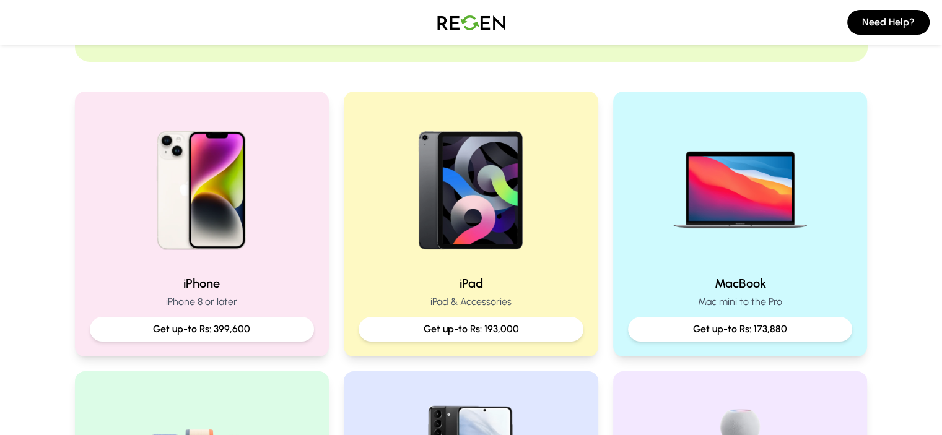
scroll to position [336, 0]
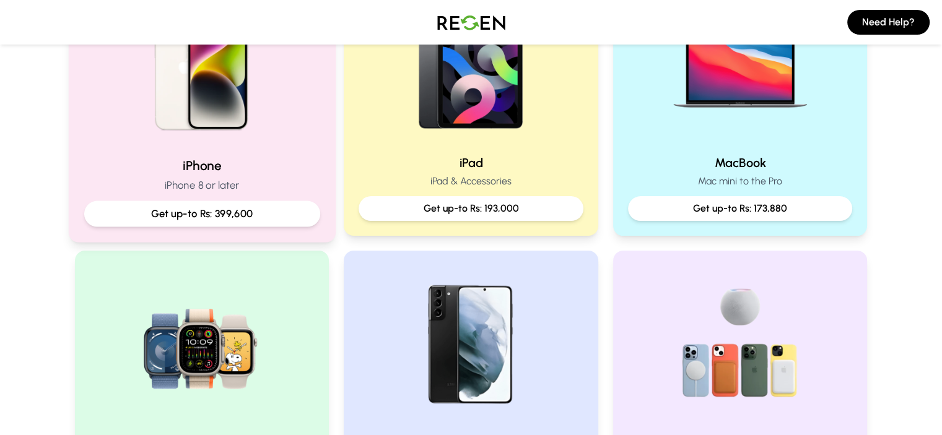
click at [181, 134] on img at bounding box center [201, 63] width 167 height 167
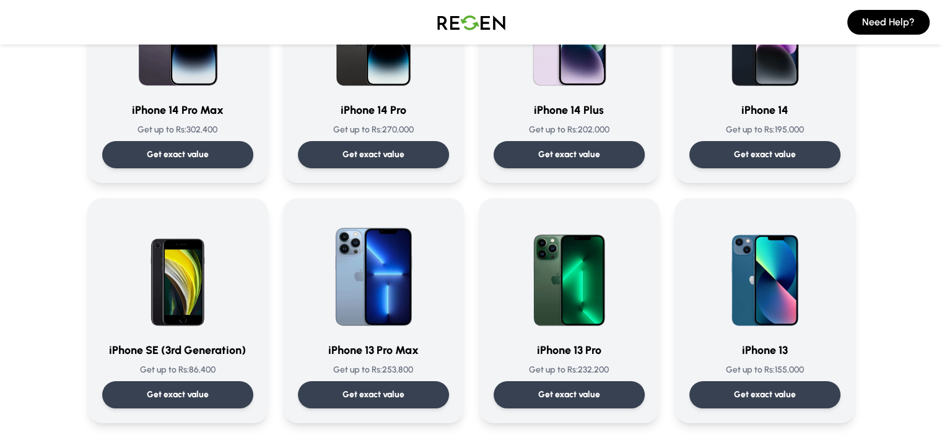
scroll to position [423, 0]
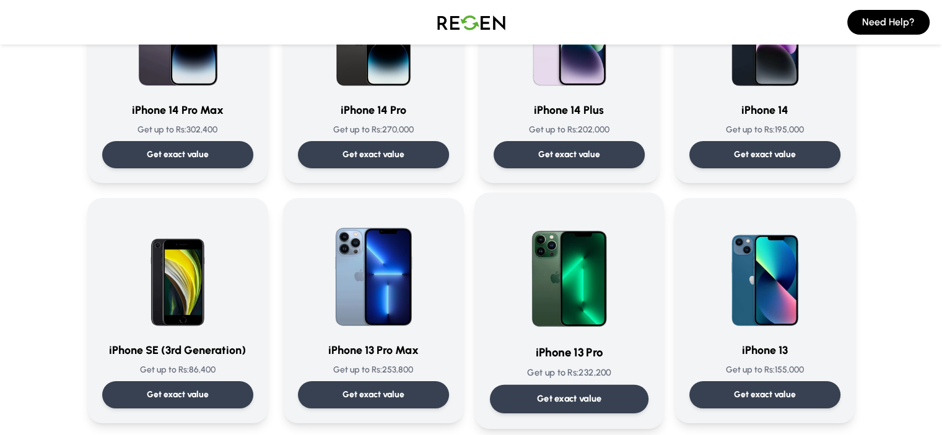
click at [574, 295] on img at bounding box center [568, 270] width 125 height 125
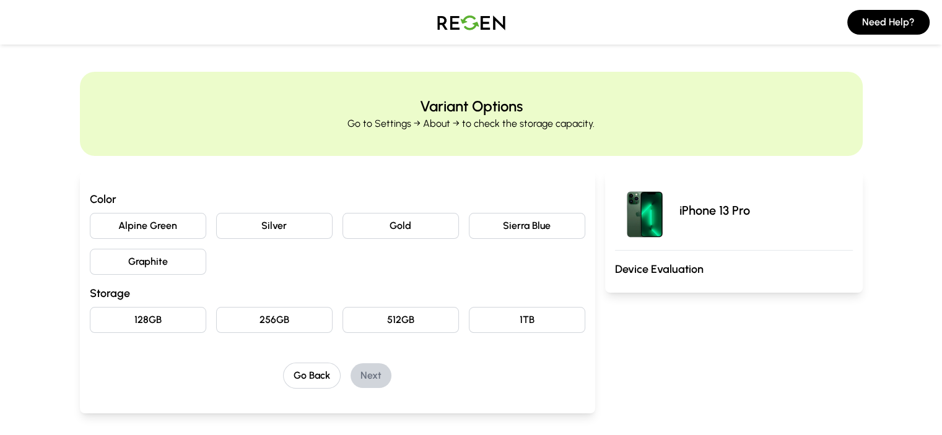
click at [535, 227] on button "Sierra Blue" at bounding box center [527, 226] width 116 height 26
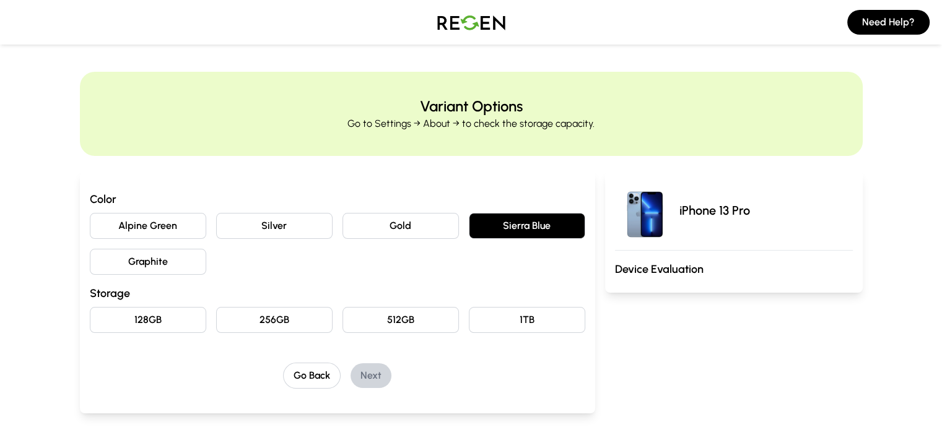
click at [265, 320] on button "256GB" at bounding box center [274, 320] width 116 height 26
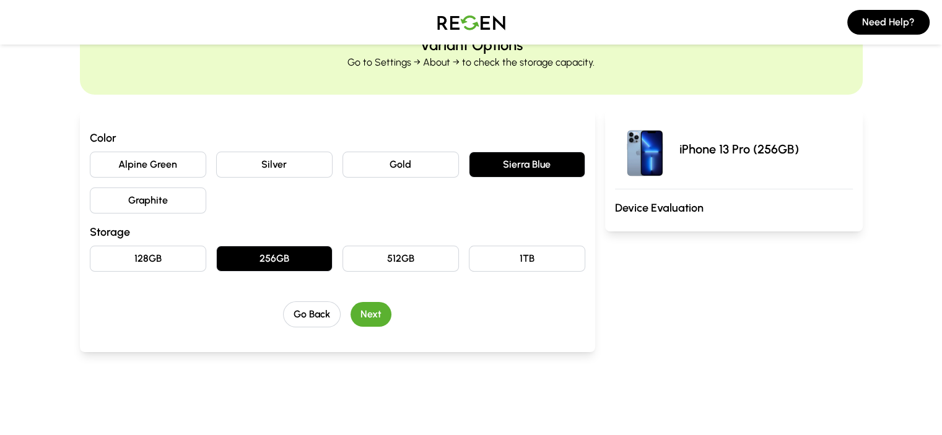
scroll to position [46, 0]
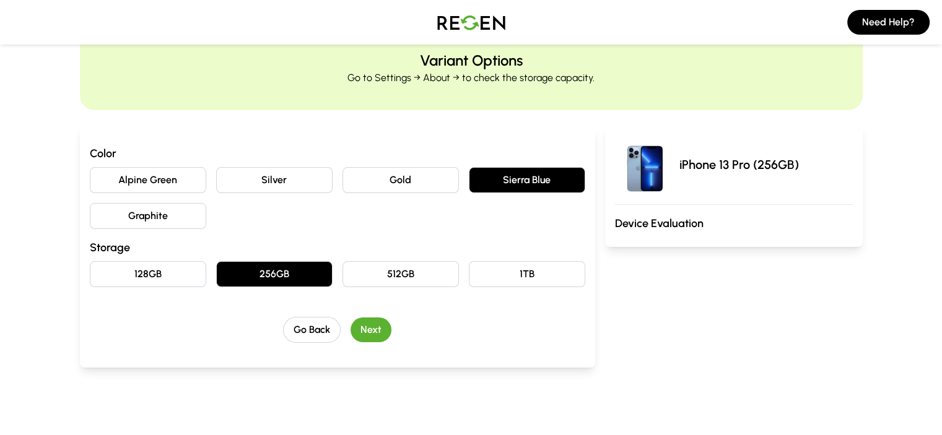
click at [350, 327] on button "Next" at bounding box center [370, 330] width 41 height 25
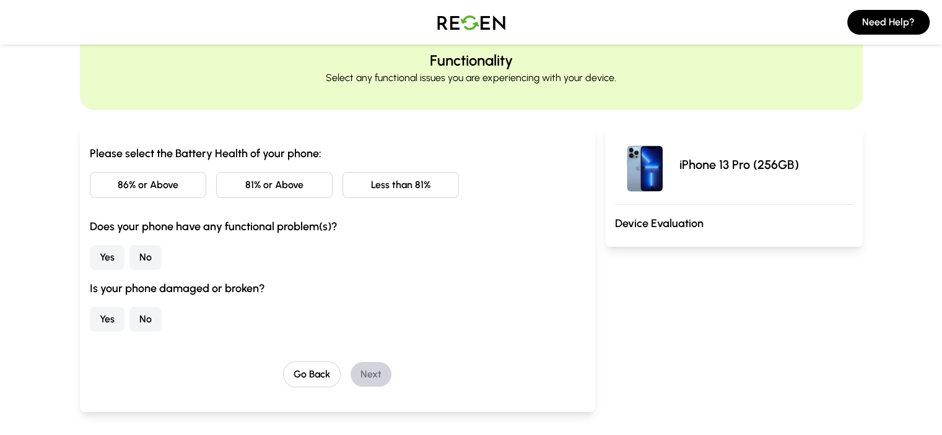
click at [376, 186] on button "Less than 81%" at bounding box center [400, 185] width 116 height 26
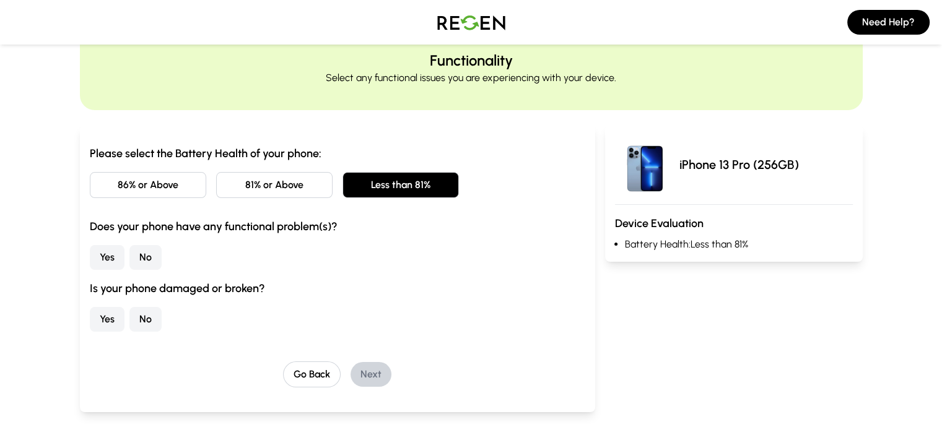
click at [129, 256] on button "No" at bounding box center [145, 257] width 32 height 25
click at [129, 315] on button "No" at bounding box center [145, 319] width 32 height 25
click at [350, 369] on button "Next" at bounding box center [370, 374] width 41 height 25
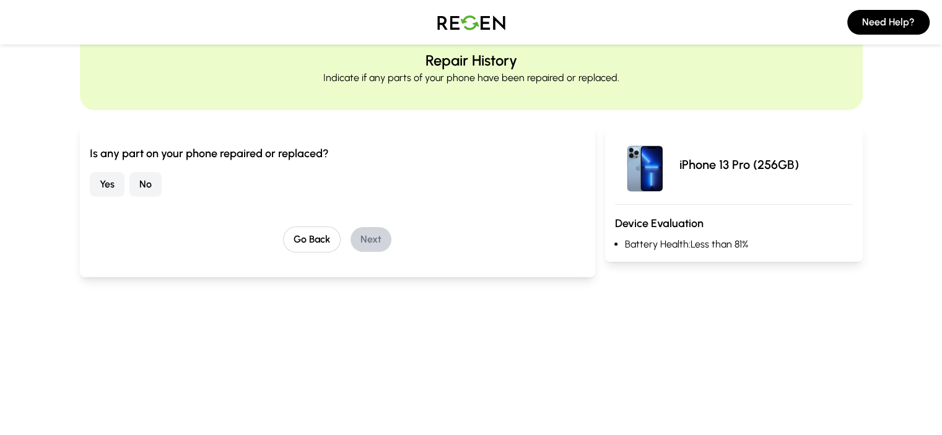
click at [129, 188] on button "No" at bounding box center [145, 184] width 32 height 25
click at [350, 240] on button "Next" at bounding box center [370, 239] width 41 height 25
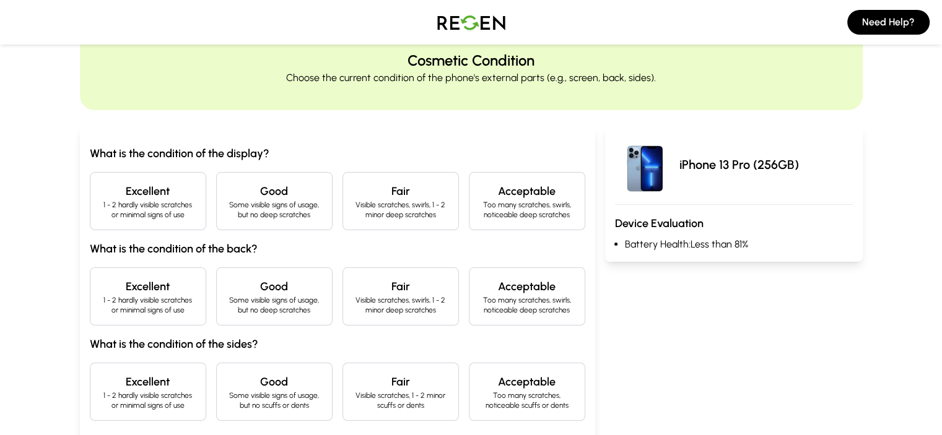
click at [100, 215] on p "1 - 2 hardly visible scratches or minimal signs of use" at bounding box center [147, 210] width 95 height 20
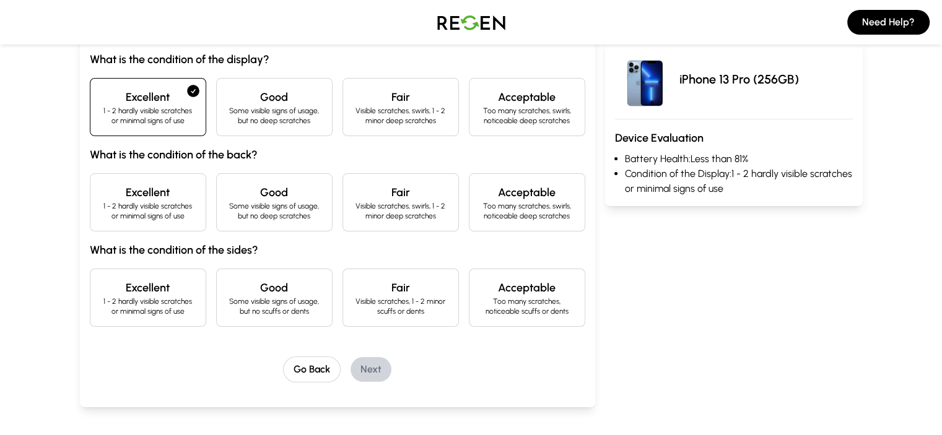
scroll to position [141, 0]
click at [125, 219] on p "1 - 2 hardly visible scratches or minimal signs of use" at bounding box center [147, 211] width 95 height 20
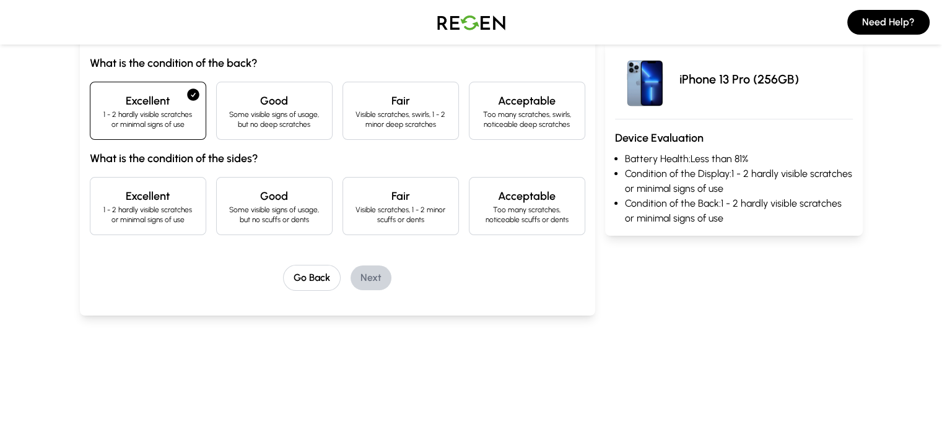
scroll to position [262, 0]
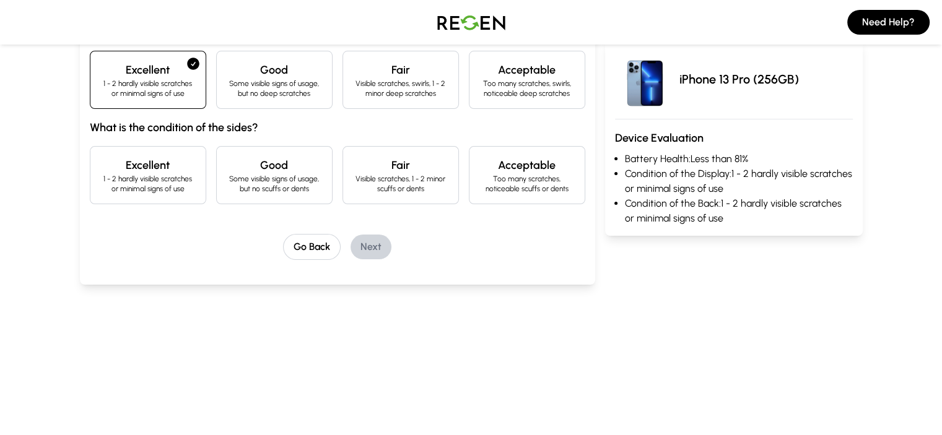
click at [238, 194] on div "Good Some visible signs of usage, but no scuffs or dents" at bounding box center [274, 175] width 116 height 58
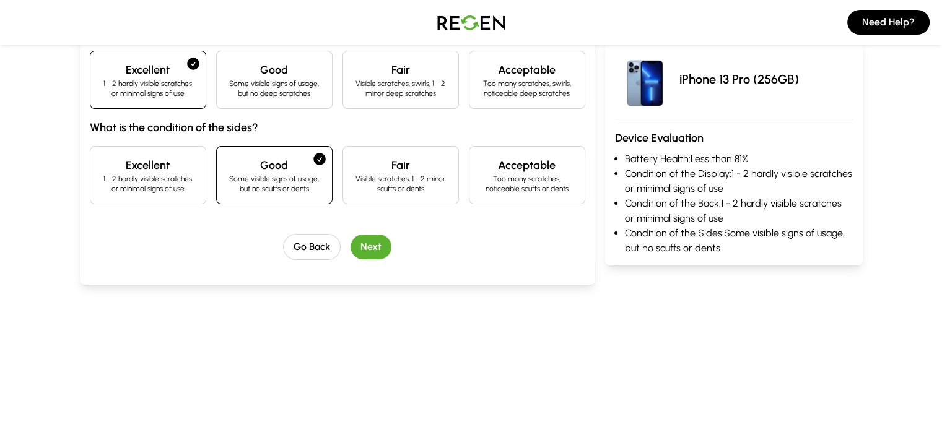
click at [350, 251] on button "Next" at bounding box center [370, 247] width 41 height 25
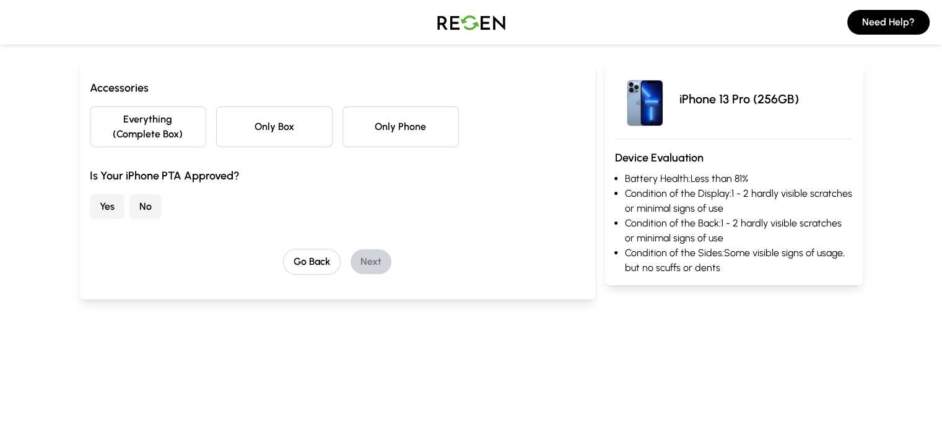
scroll to position [0, 0]
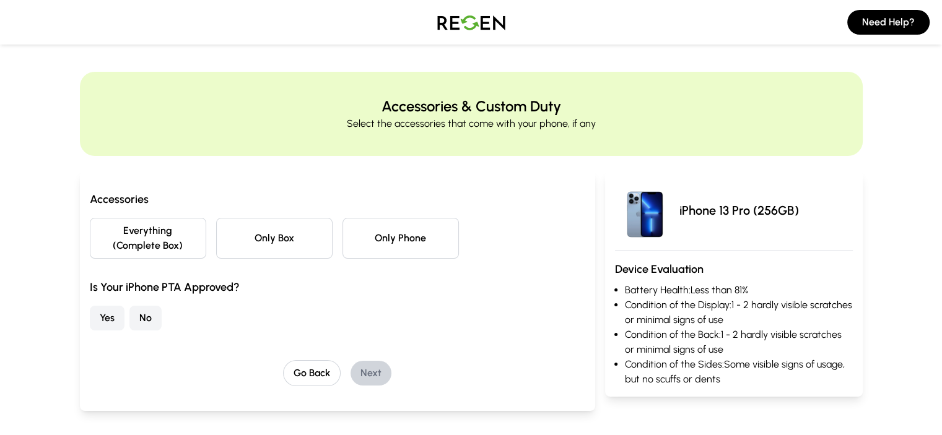
click at [216, 235] on button "Only Box" at bounding box center [274, 238] width 116 height 41
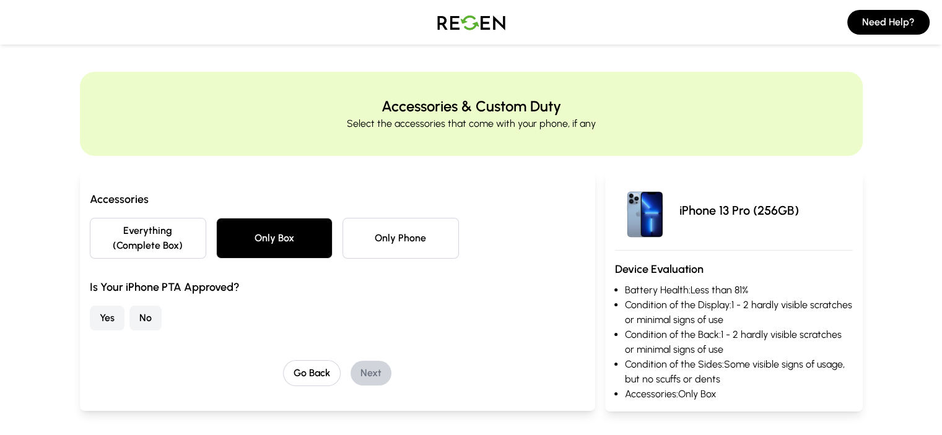
click at [90, 306] on button "Yes" at bounding box center [107, 318] width 35 height 25
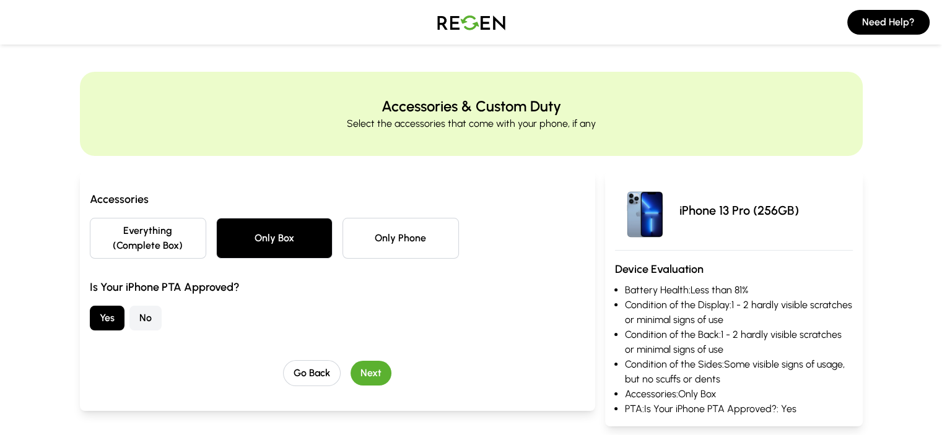
click at [350, 361] on button "Next" at bounding box center [370, 373] width 41 height 25
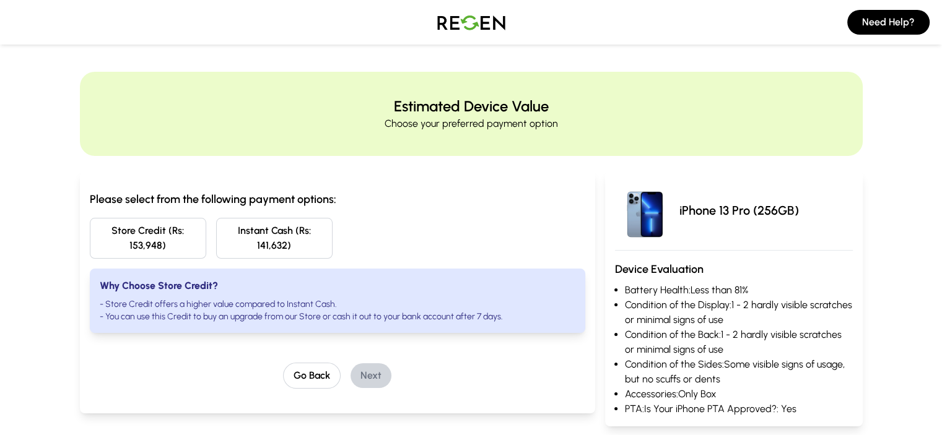
click at [115, 232] on button "Store Credit (Rs: 153,948)" at bounding box center [148, 238] width 116 height 41
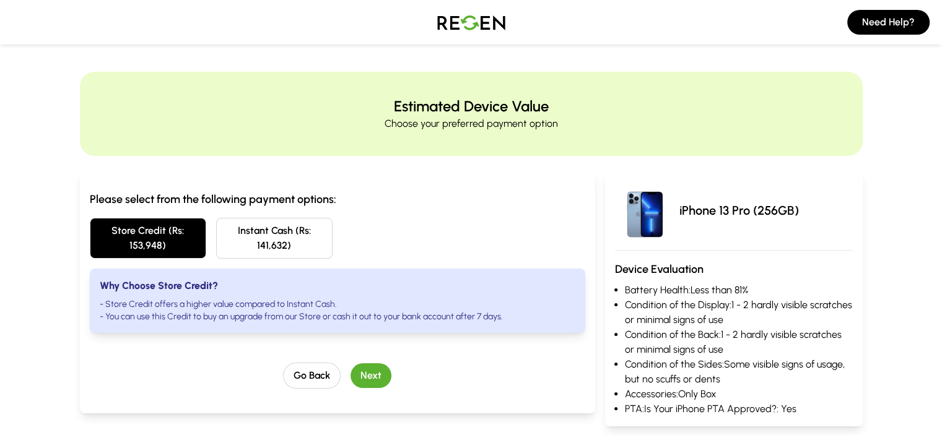
click at [350, 363] on button "Next" at bounding box center [370, 375] width 41 height 25
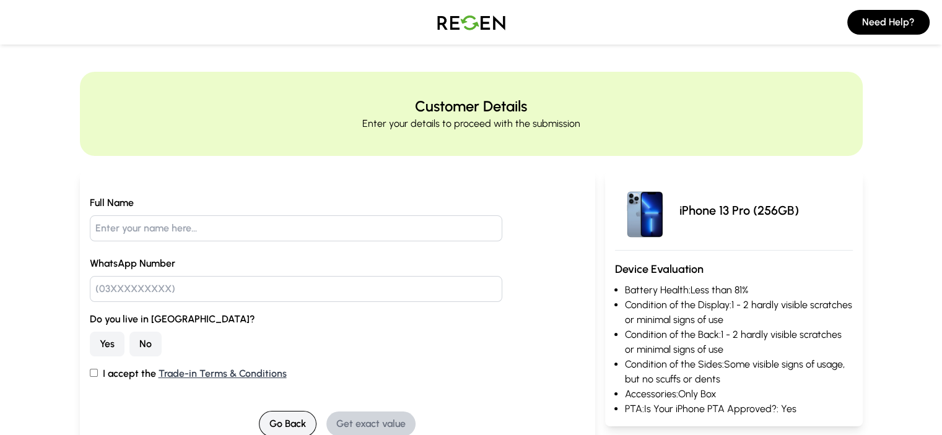
click at [259, 421] on button "Go Back" at bounding box center [288, 424] width 58 height 26
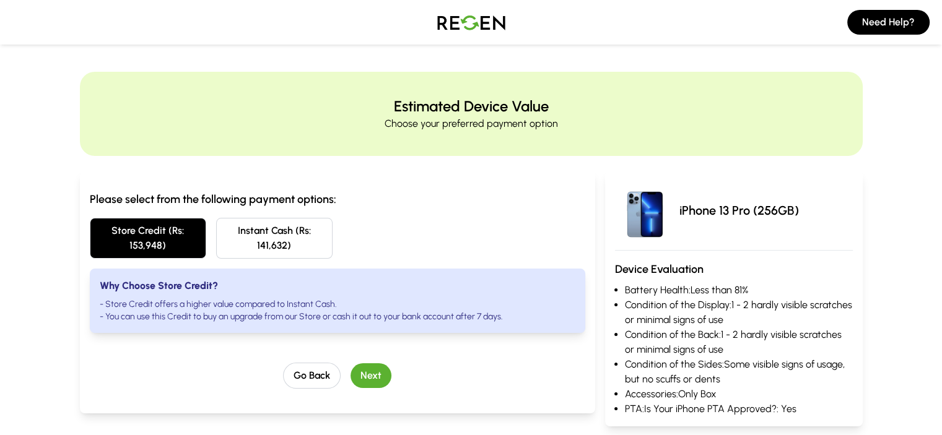
click at [479, 29] on img at bounding box center [471, 22] width 87 height 35
